Goal: Find specific page/section: Find specific page/section

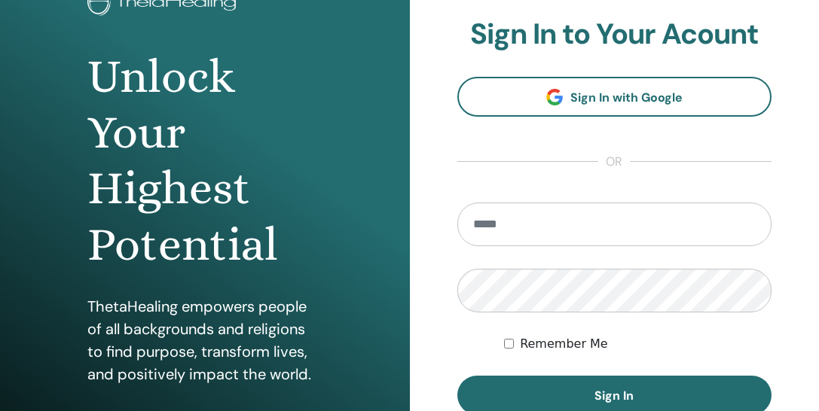
scroll to position [184, 0]
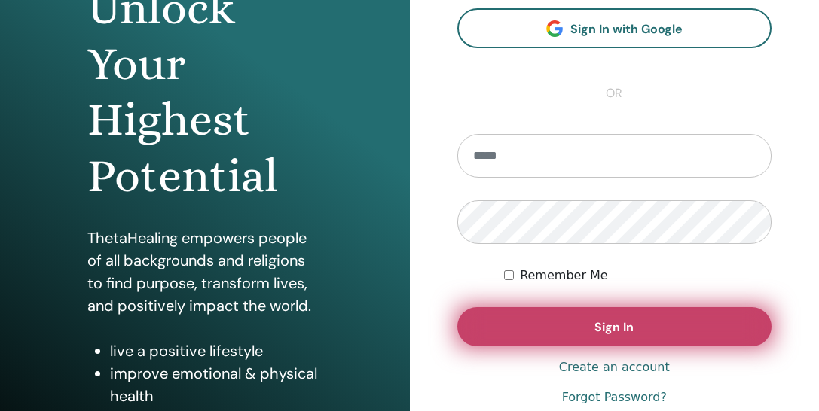
type input "**********"
click at [608, 320] on span "Sign In" at bounding box center [613, 327] width 39 height 16
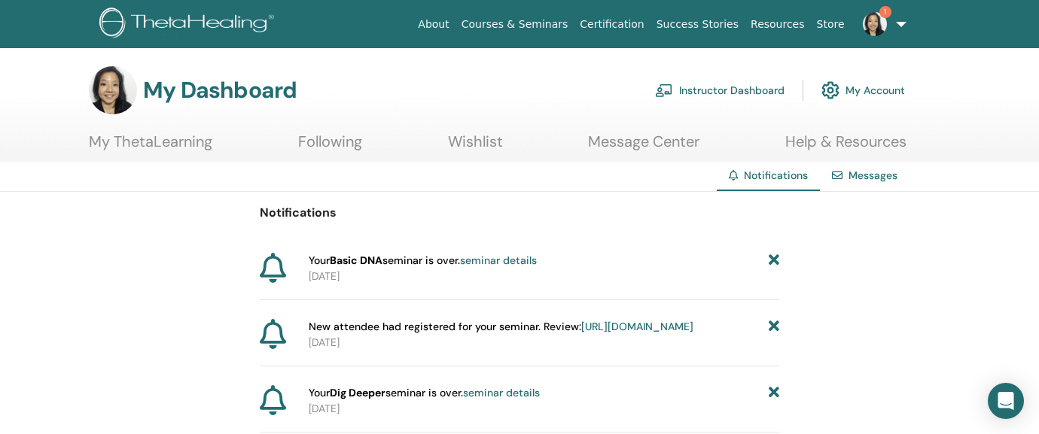
click at [728, 93] on link "Instructor Dashboard" at bounding box center [720, 90] width 130 height 33
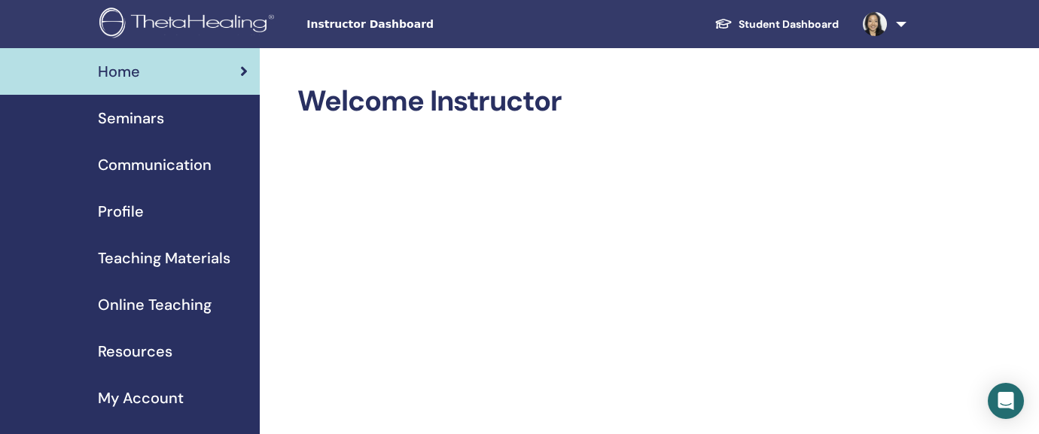
click at [136, 120] on span "Seminars" at bounding box center [131, 118] width 66 height 23
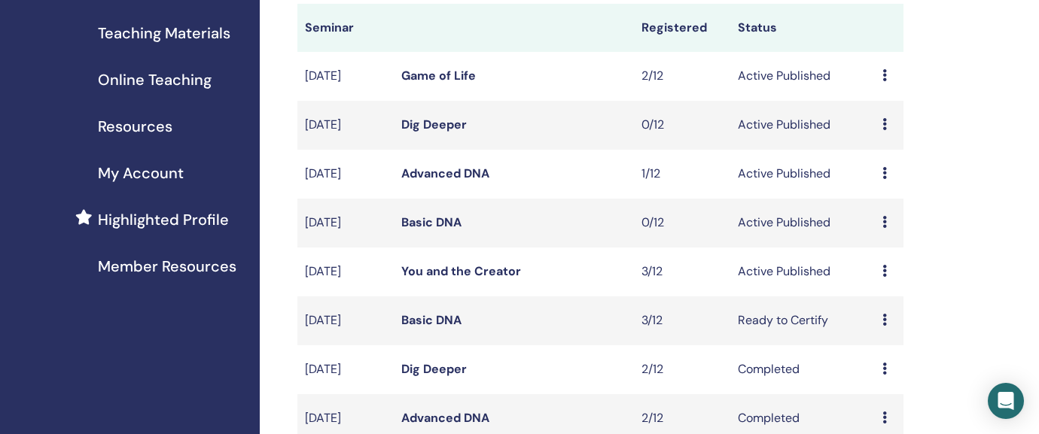
scroll to position [221, 0]
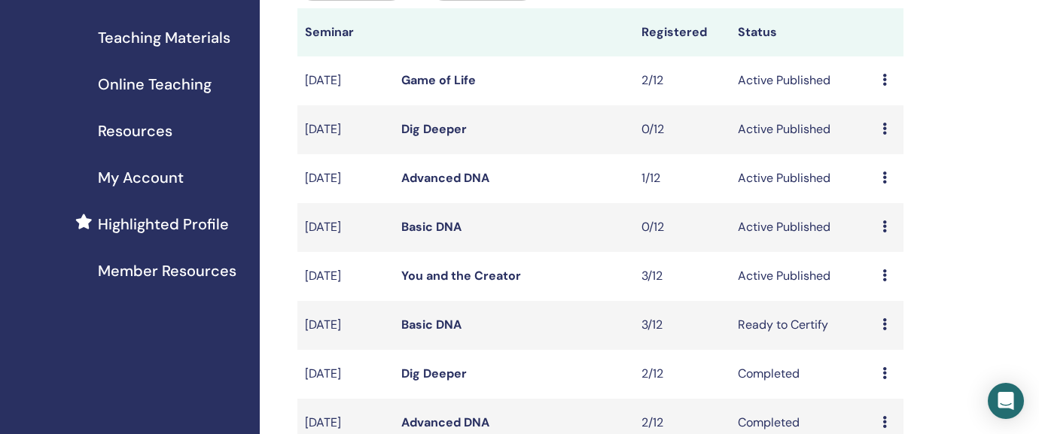
click at [439, 232] on link "Basic DNA" at bounding box center [431, 227] width 60 height 16
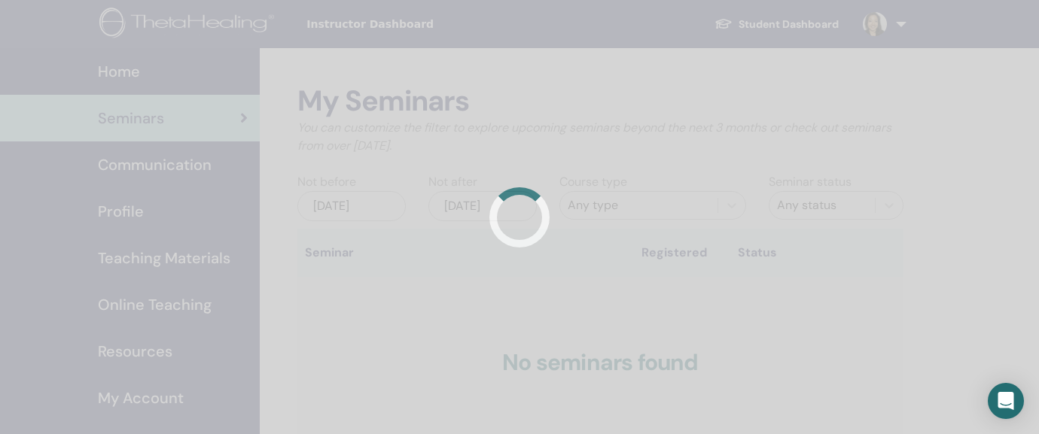
scroll to position [219, 0]
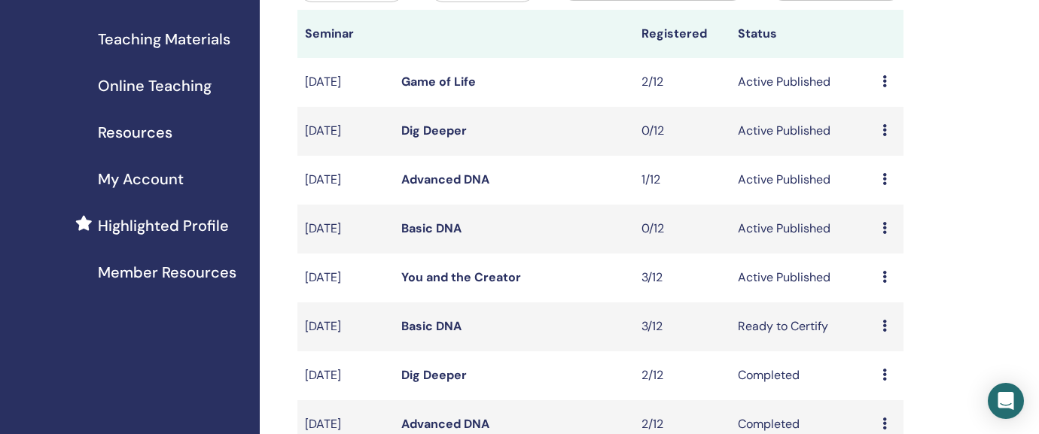
click at [412, 330] on link "Basic DNA" at bounding box center [431, 327] width 60 height 16
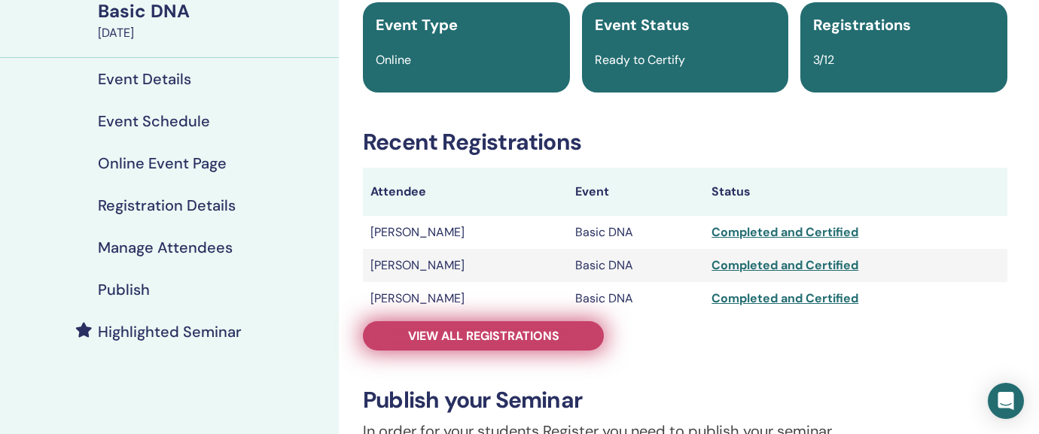
scroll to position [126, 0]
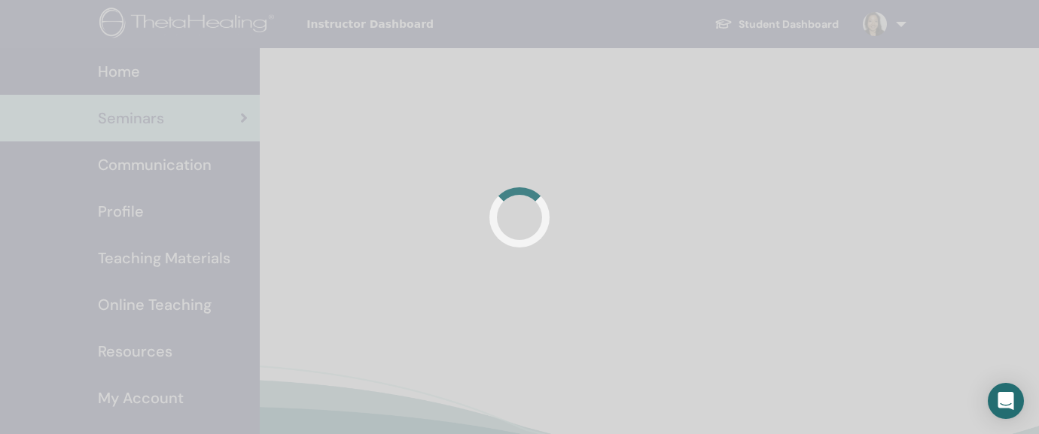
scroll to position [218, 0]
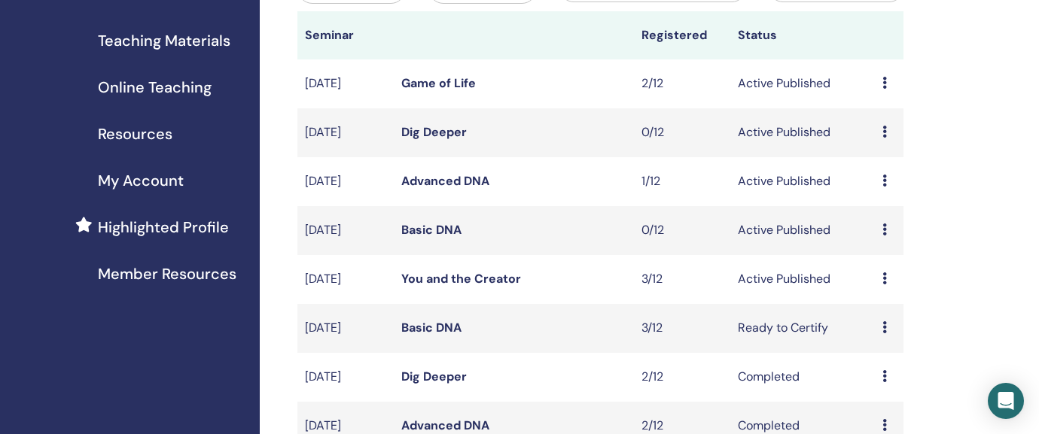
click at [435, 224] on link "Basic DNA" at bounding box center [431, 230] width 60 height 16
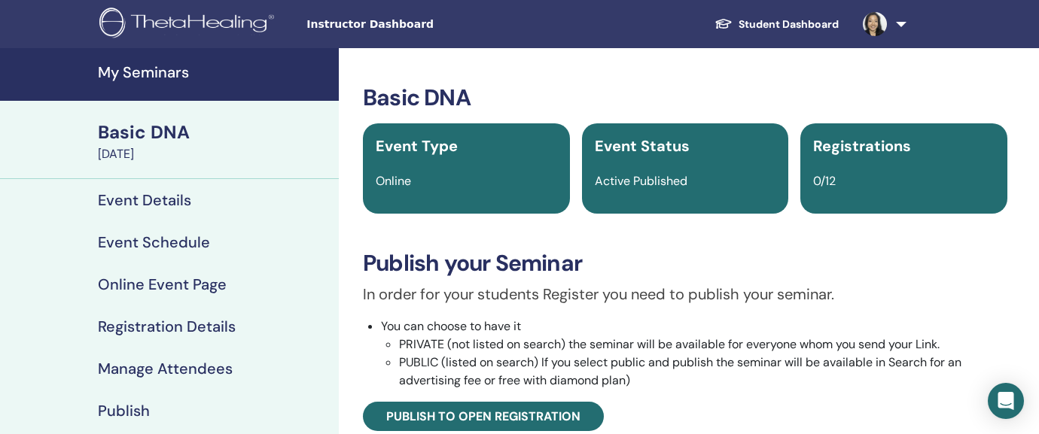
click at [176, 198] on h4 "Event Details" at bounding box center [144, 200] width 93 height 18
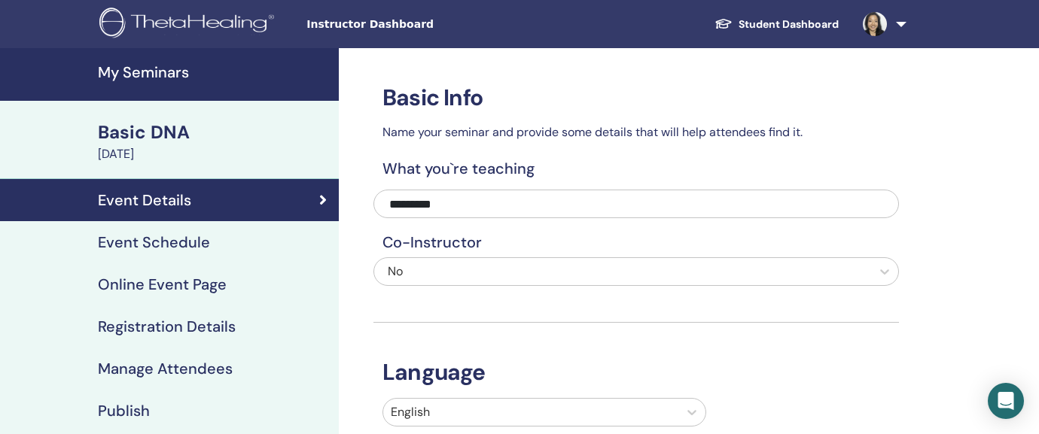
click at [156, 233] on h4 "Event Schedule" at bounding box center [154, 242] width 112 height 18
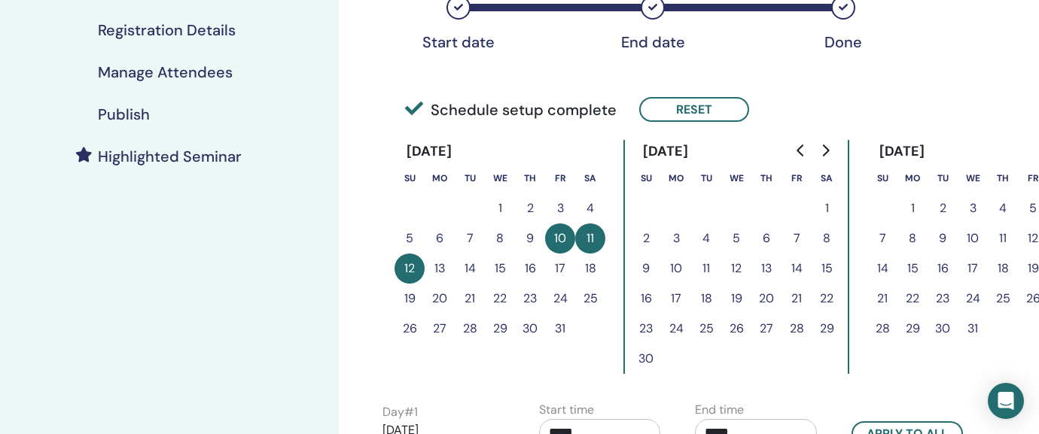
scroll to position [300, 0]
